Goal: Task Accomplishment & Management: Manage account settings

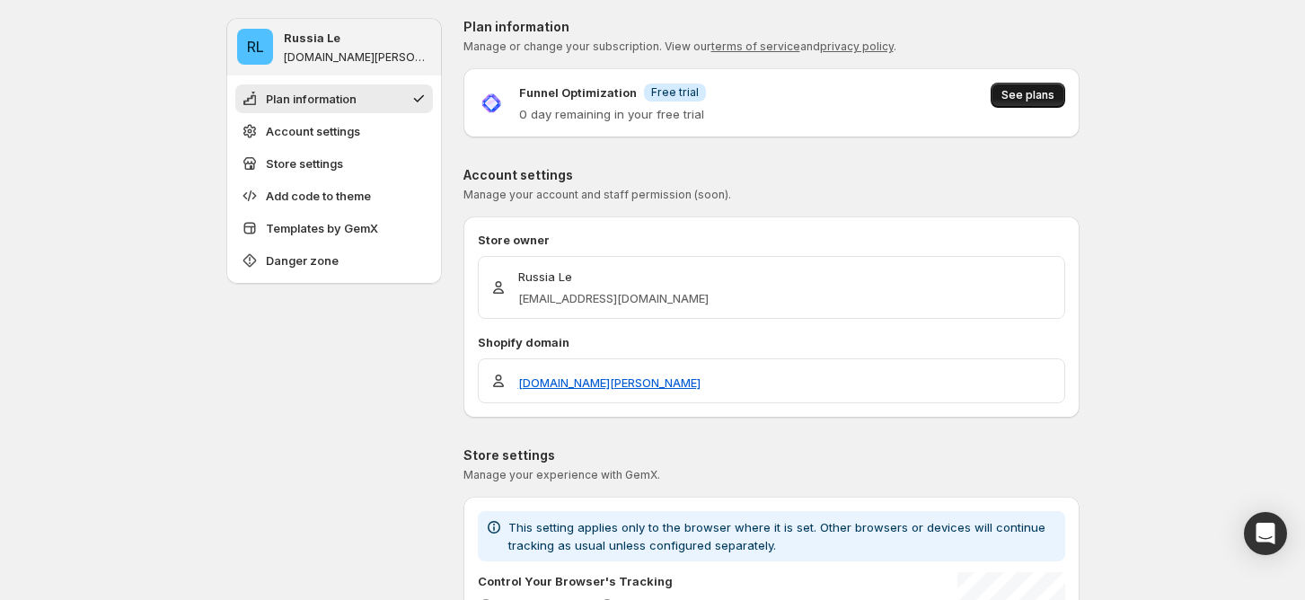
click at [1012, 93] on span "See plans" at bounding box center [1028, 95] width 53 height 14
